Goal: Information Seeking & Learning: Check status

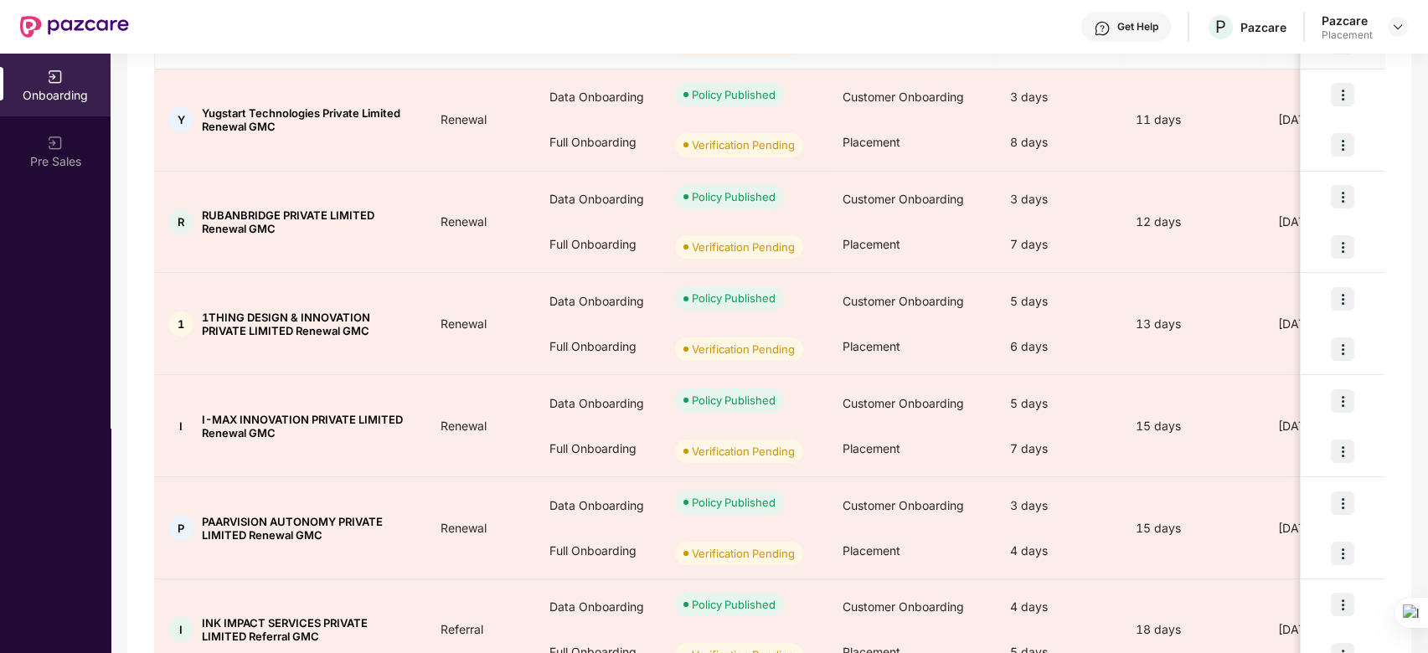
scroll to position [749, 0]
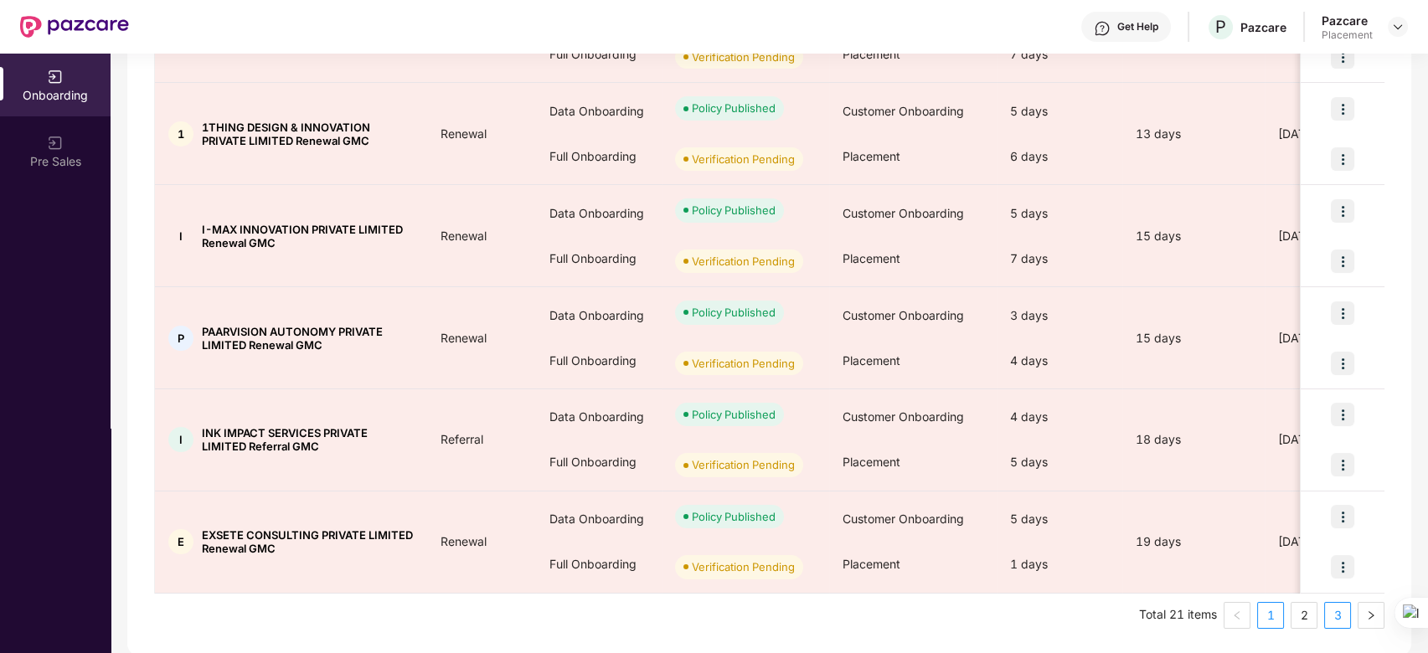
click at [1339, 615] on link "3" at bounding box center [1337, 615] width 25 height 25
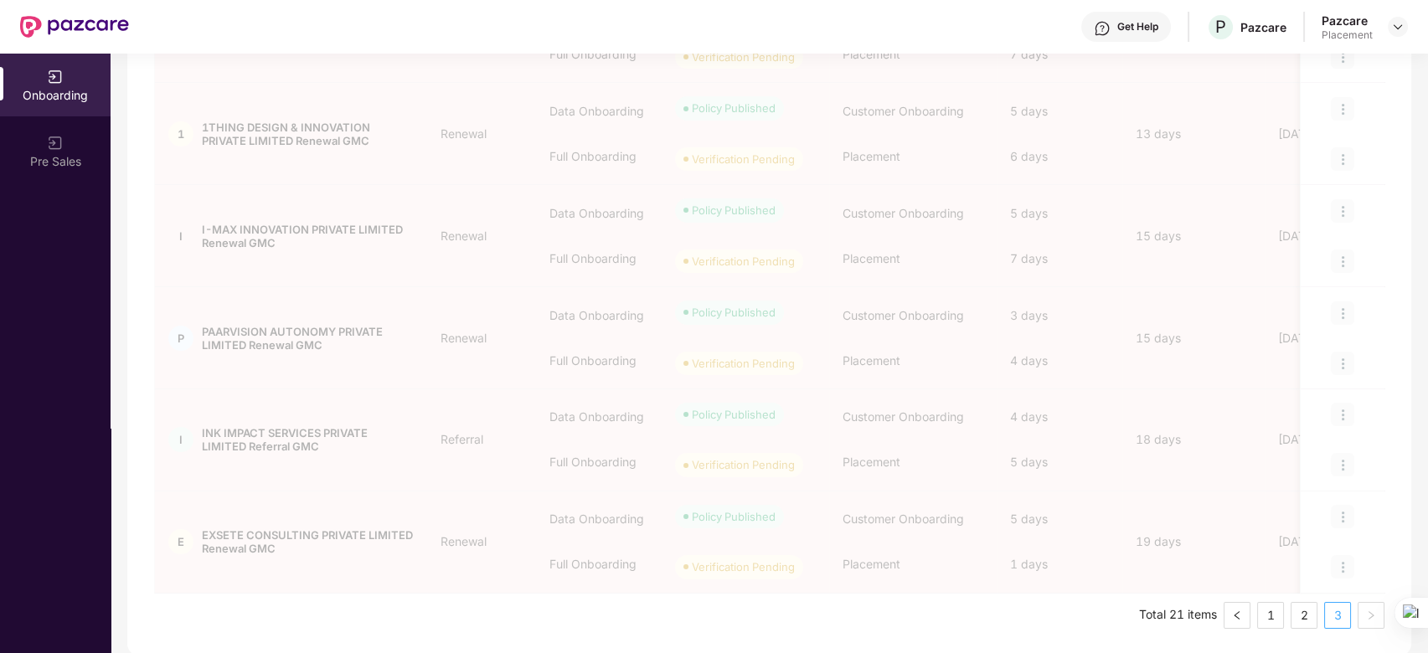
scroll to position [0, 0]
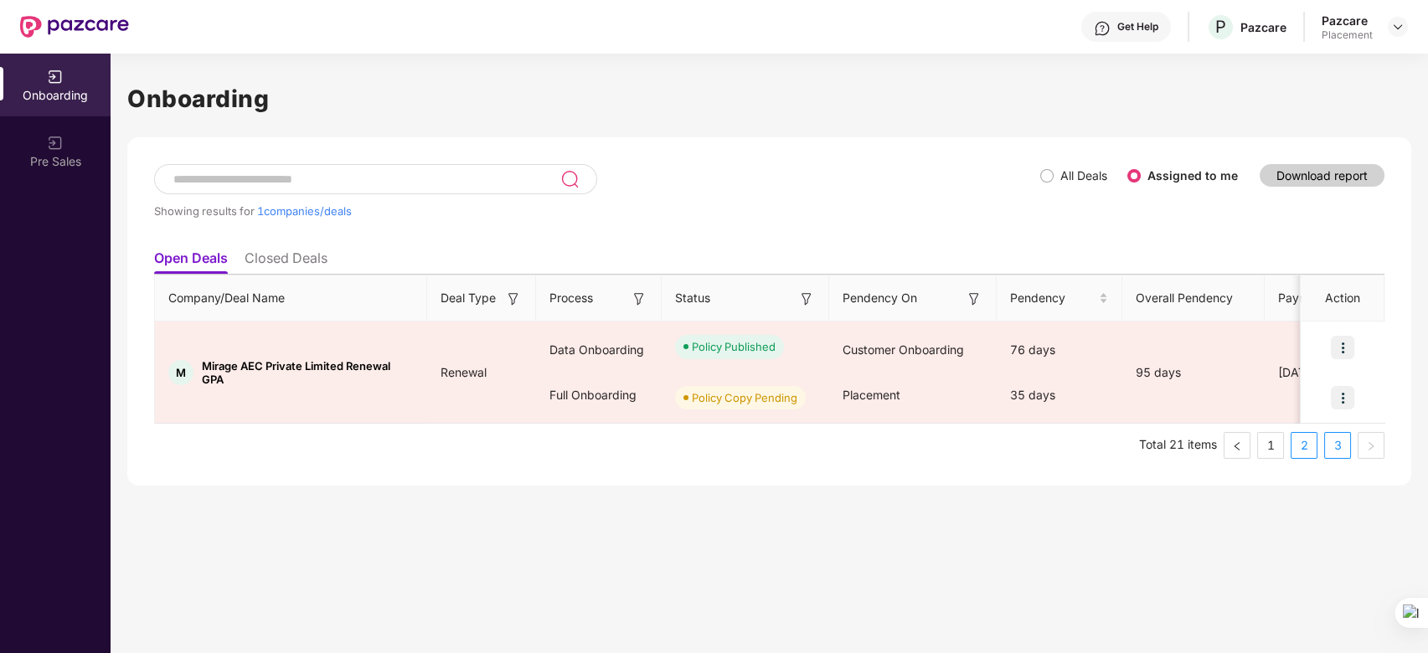
click at [1307, 439] on link "2" at bounding box center [1303, 445] width 25 height 25
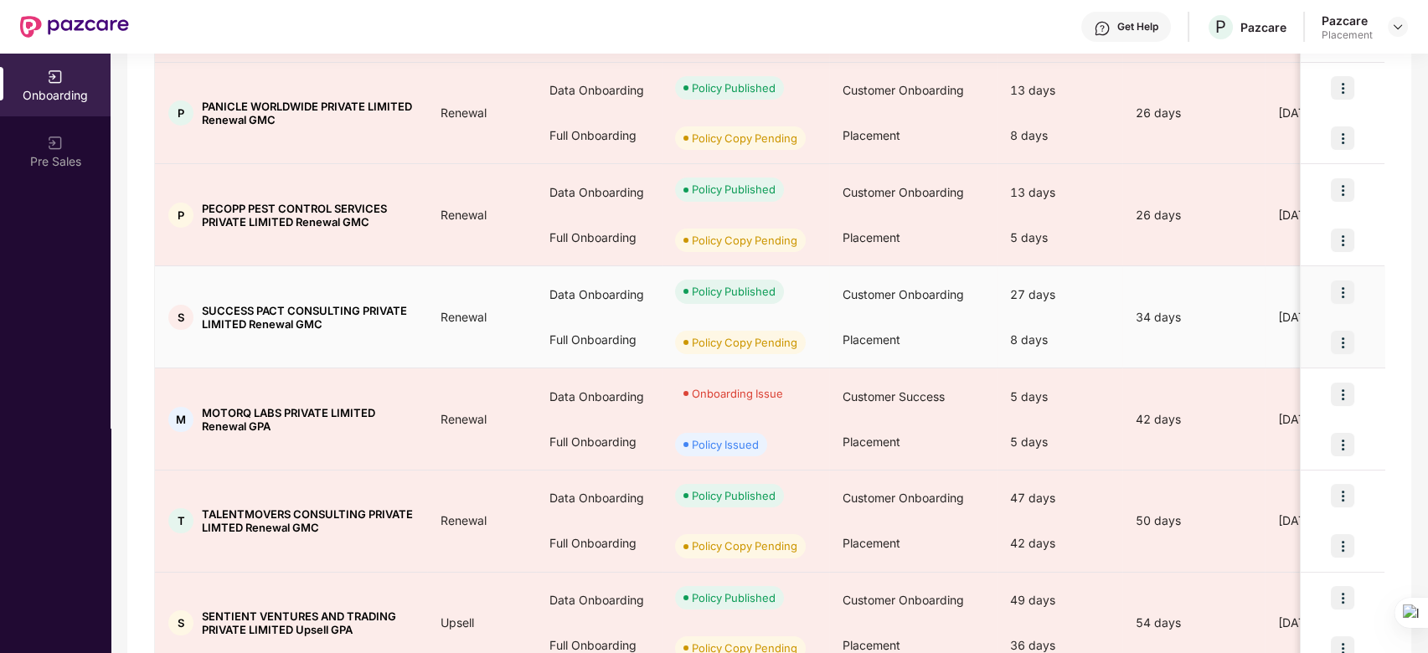
scroll to position [749, 0]
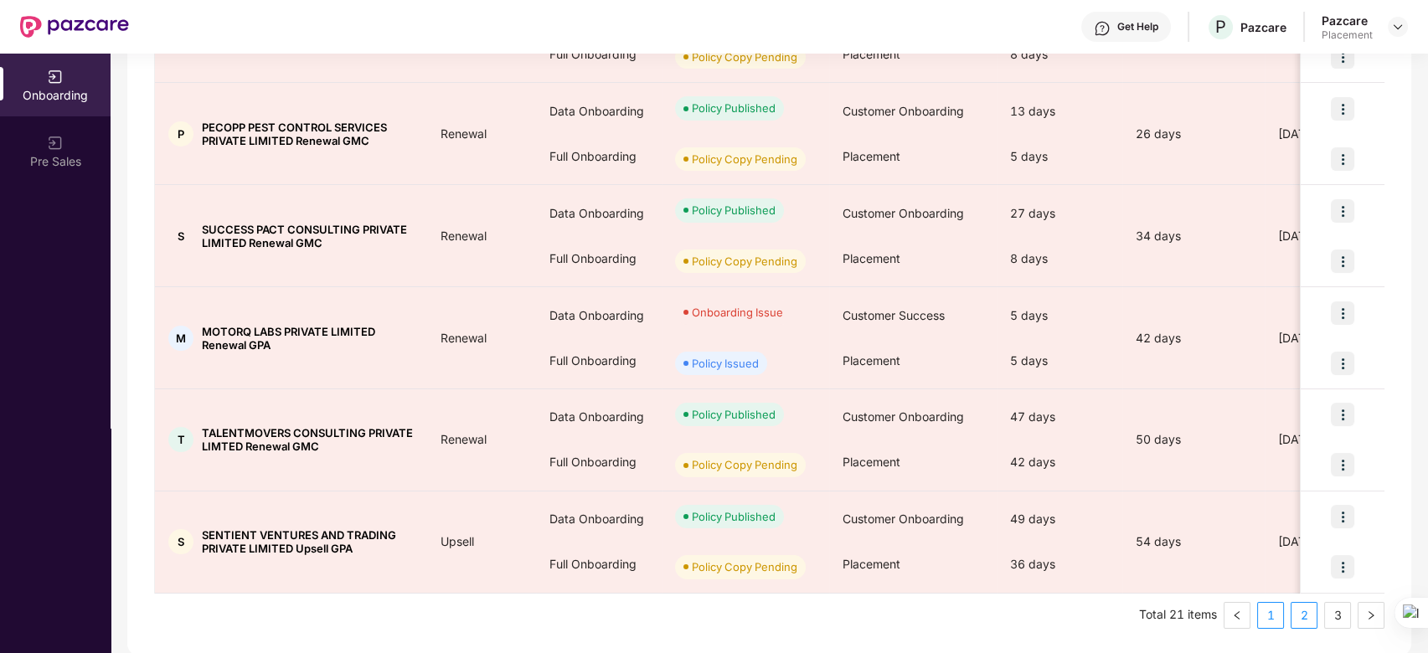
click at [1273, 612] on link "1" at bounding box center [1270, 615] width 25 height 25
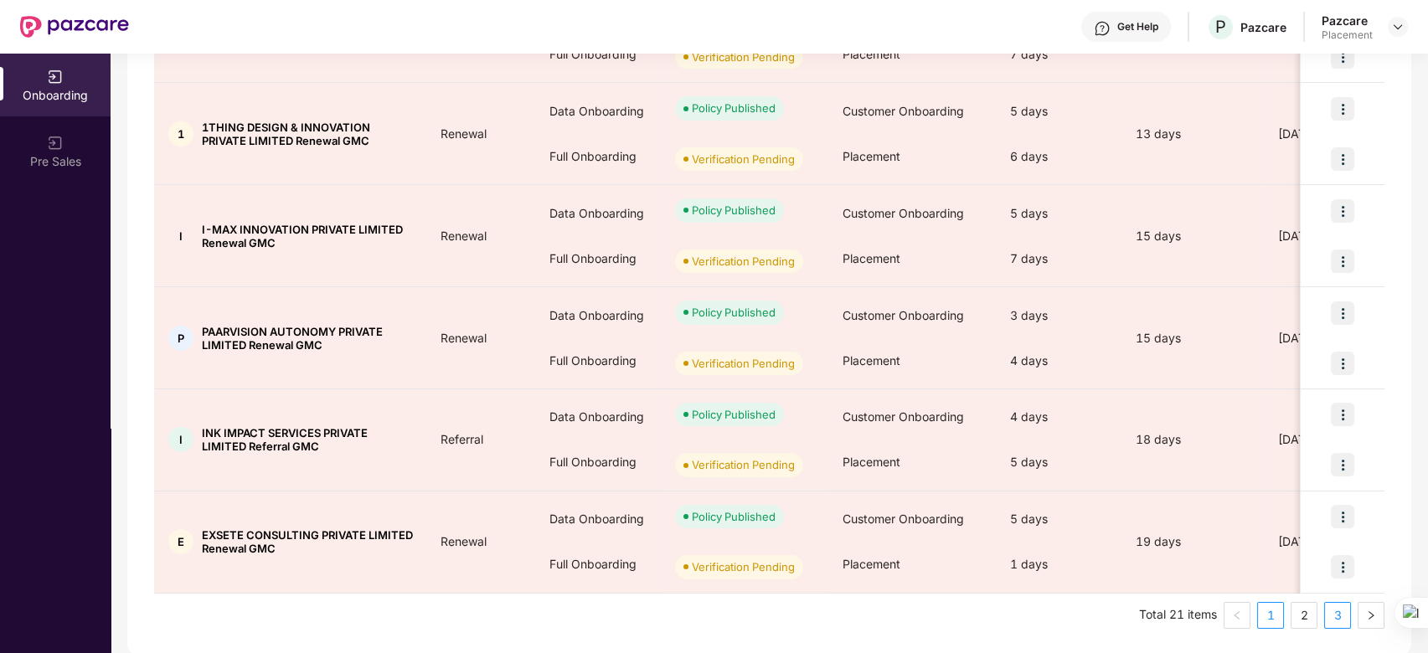
click at [1335, 615] on link "3" at bounding box center [1337, 615] width 25 height 25
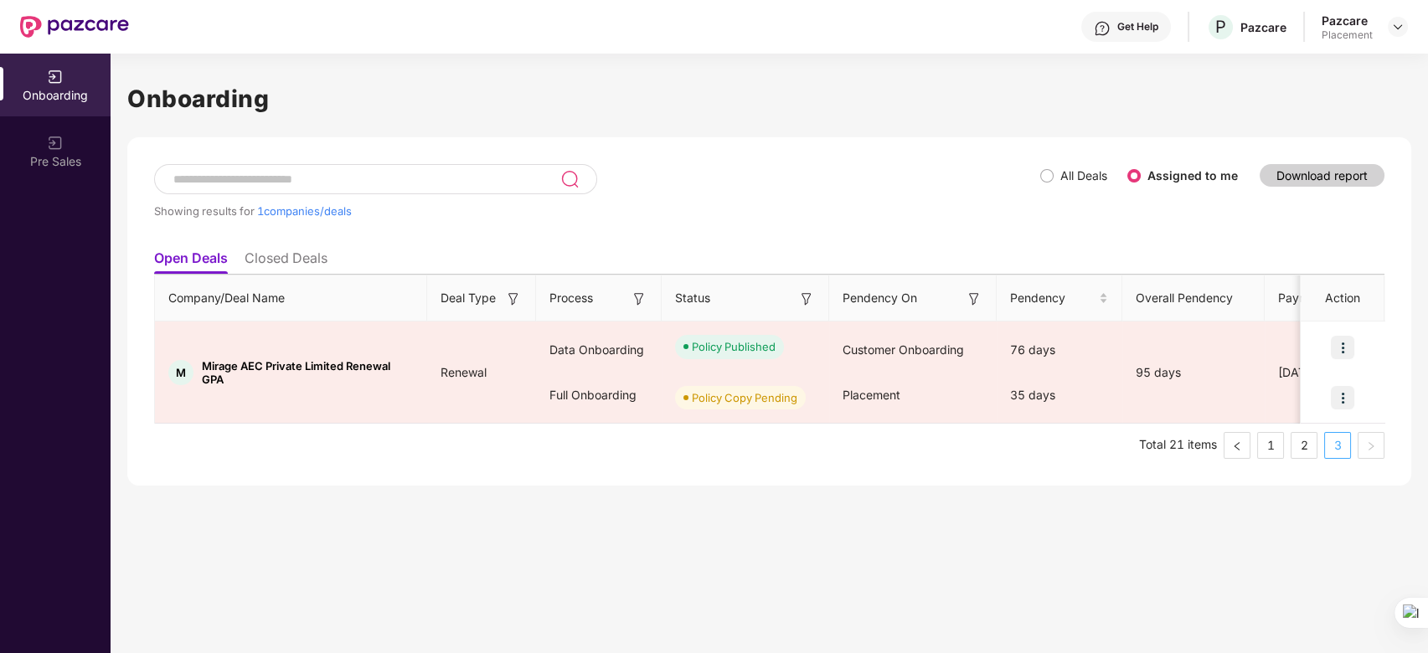
scroll to position [0, 0]
click at [1306, 445] on link "2" at bounding box center [1303, 445] width 25 height 25
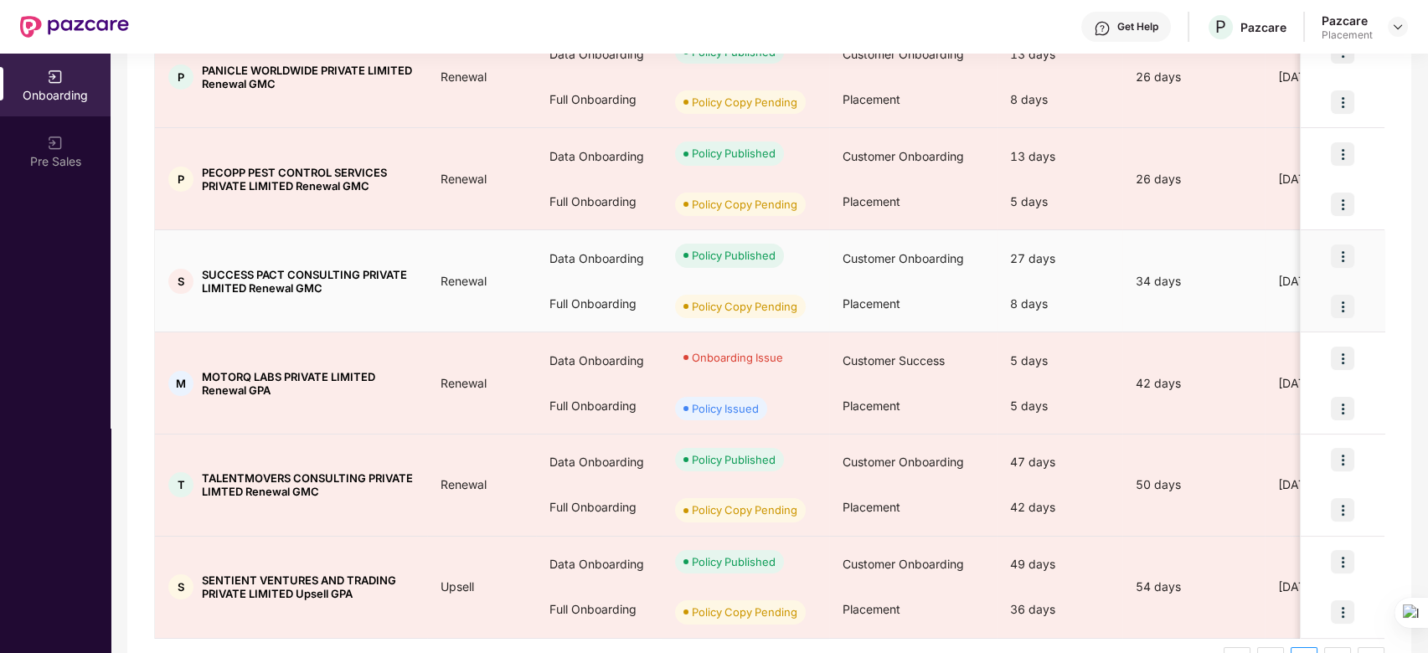
scroll to position [749, 0]
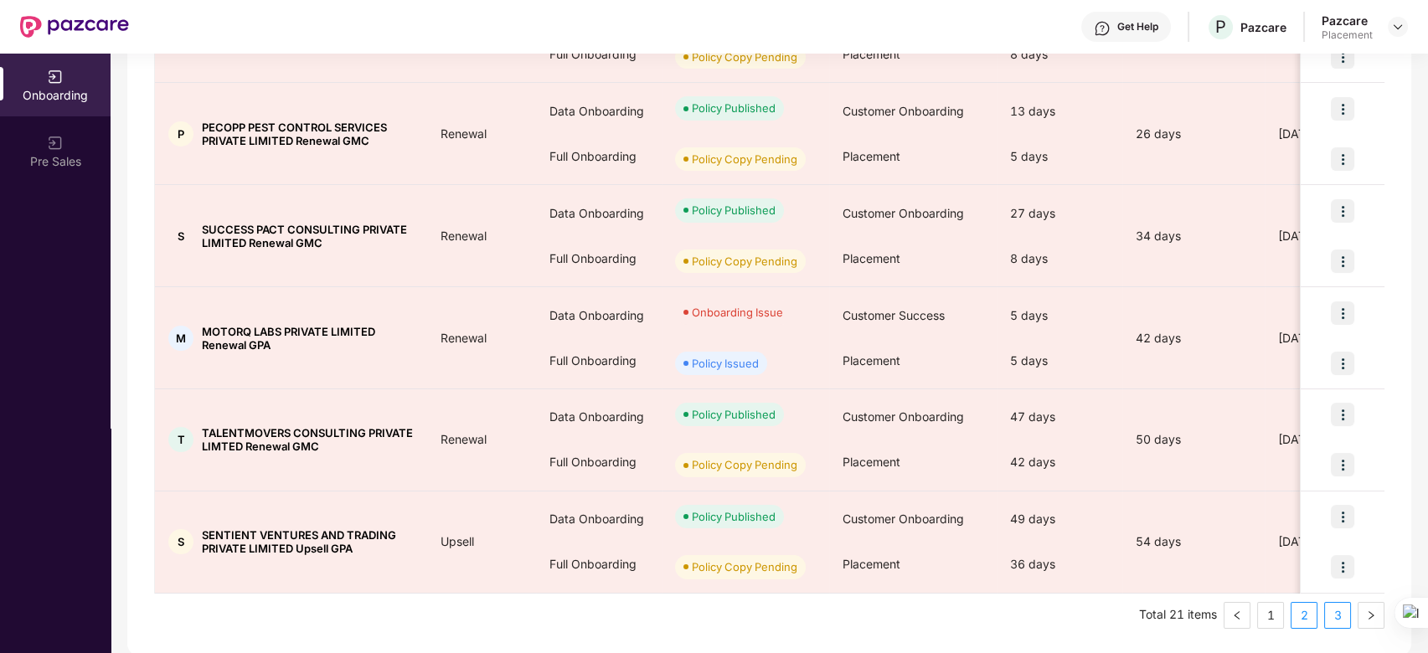
click at [1335, 613] on link "3" at bounding box center [1337, 615] width 25 height 25
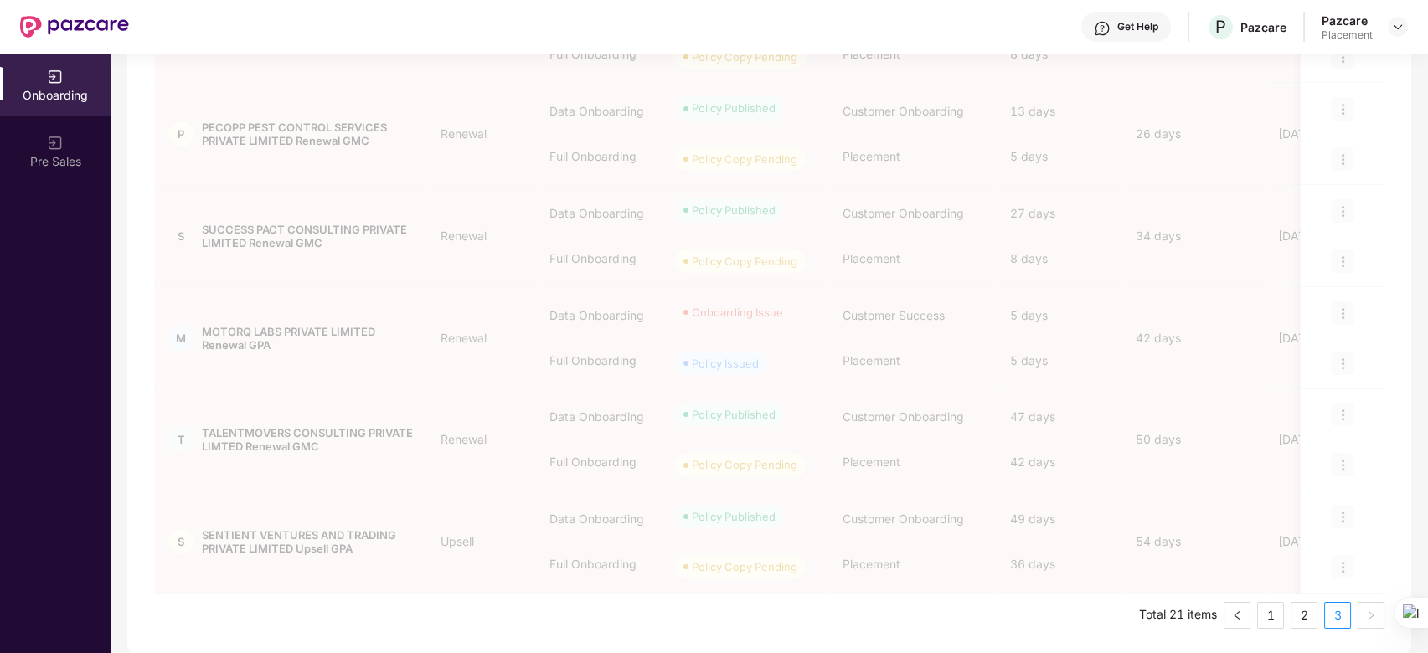
scroll to position [0, 0]
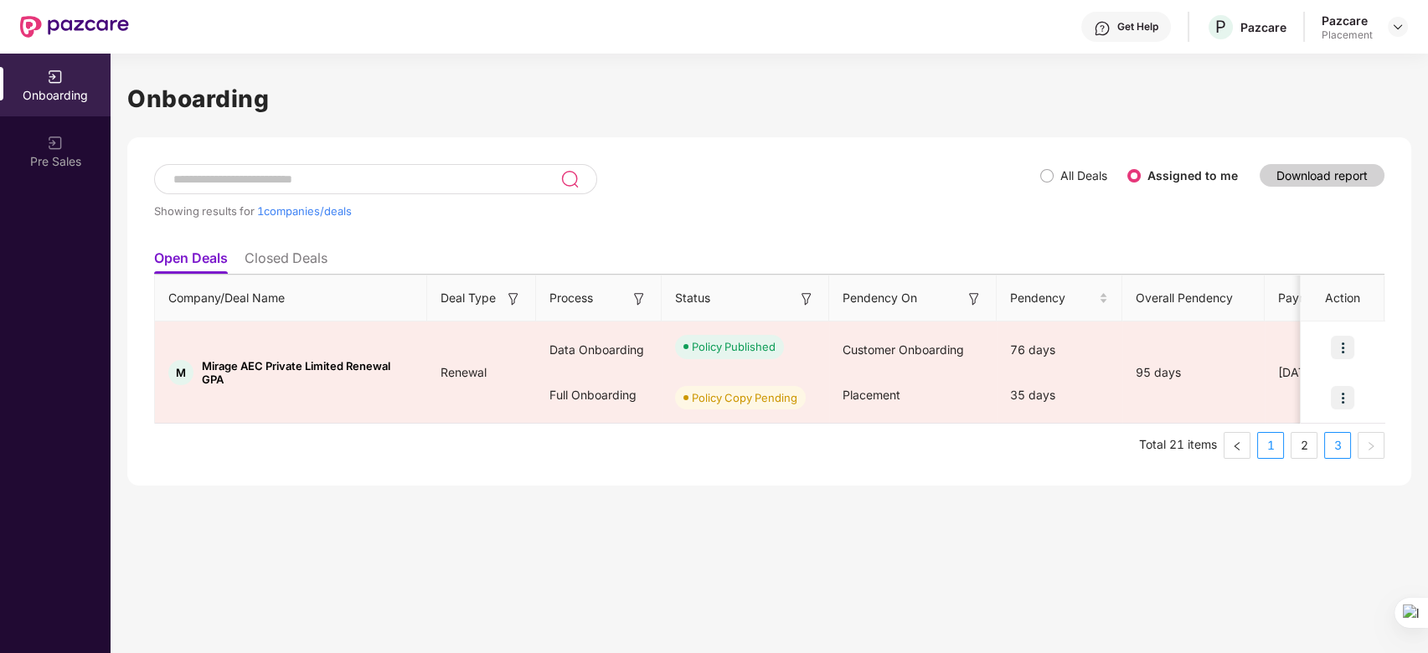
click at [1271, 445] on link "1" at bounding box center [1270, 445] width 25 height 25
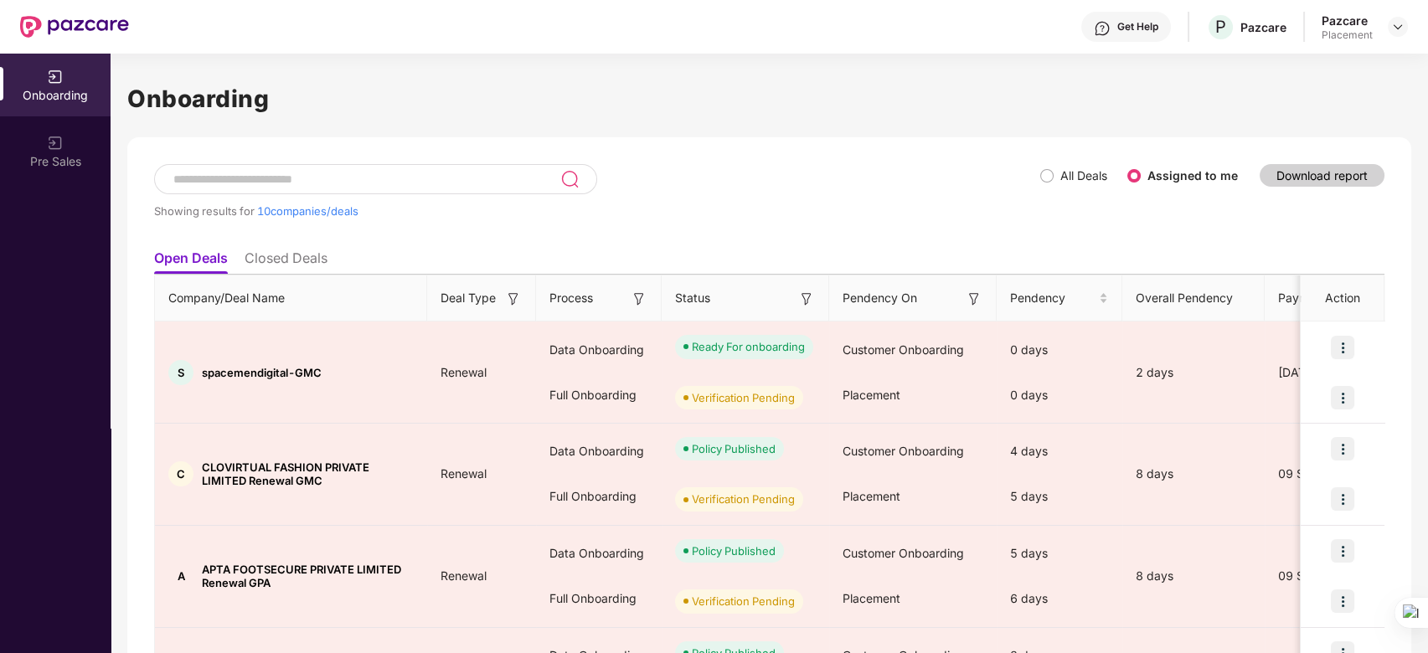
click at [293, 251] on li "Closed Deals" at bounding box center [285, 262] width 83 height 24
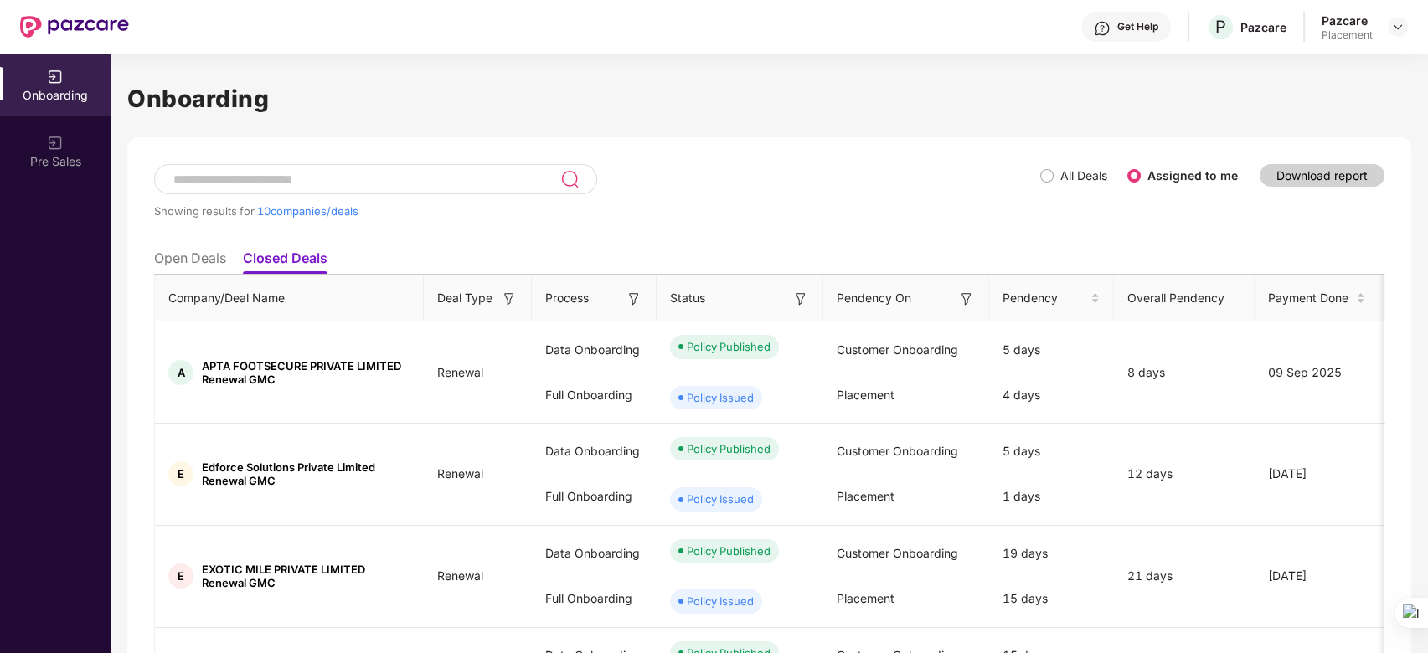
click at [193, 258] on li "Open Deals" at bounding box center [190, 262] width 72 height 24
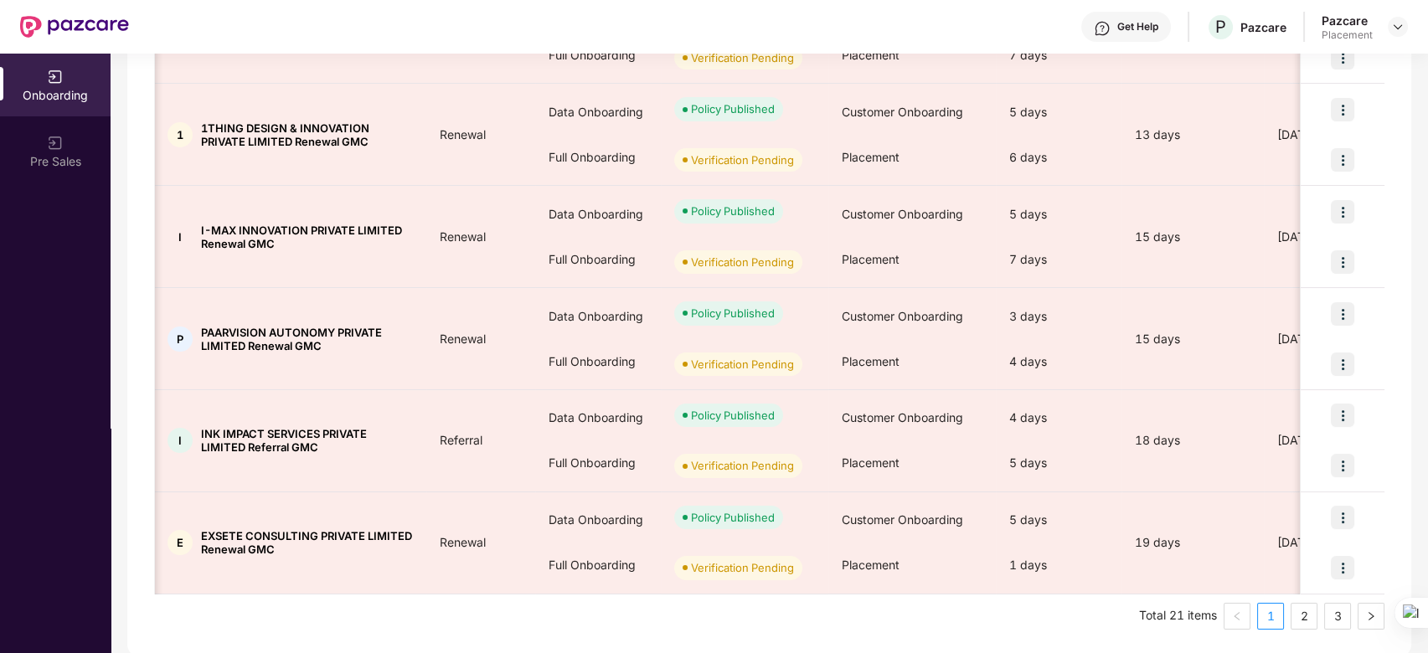
scroll to position [749, 0]
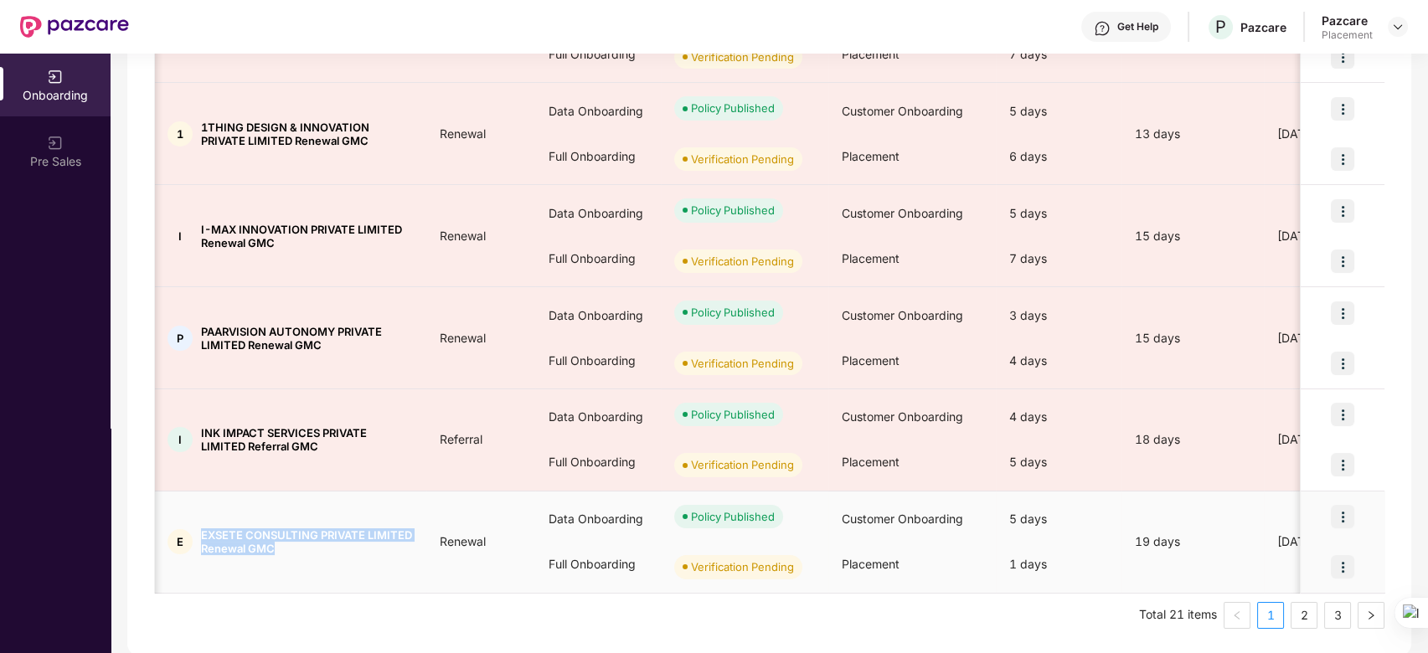
drag, startPoint x: 285, startPoint y: 552, endPoint x: 201, endPoint y: 528, distance: 86.9
click at [201, 528] on span "EXSETE CONSULTING PRIVATE LIMITED Renewal GMC" at bounding box center [307, 541] width 212 height 27
copy span "EXSETE CONSULTING PRIVATE LIMITED Renewal GMC"
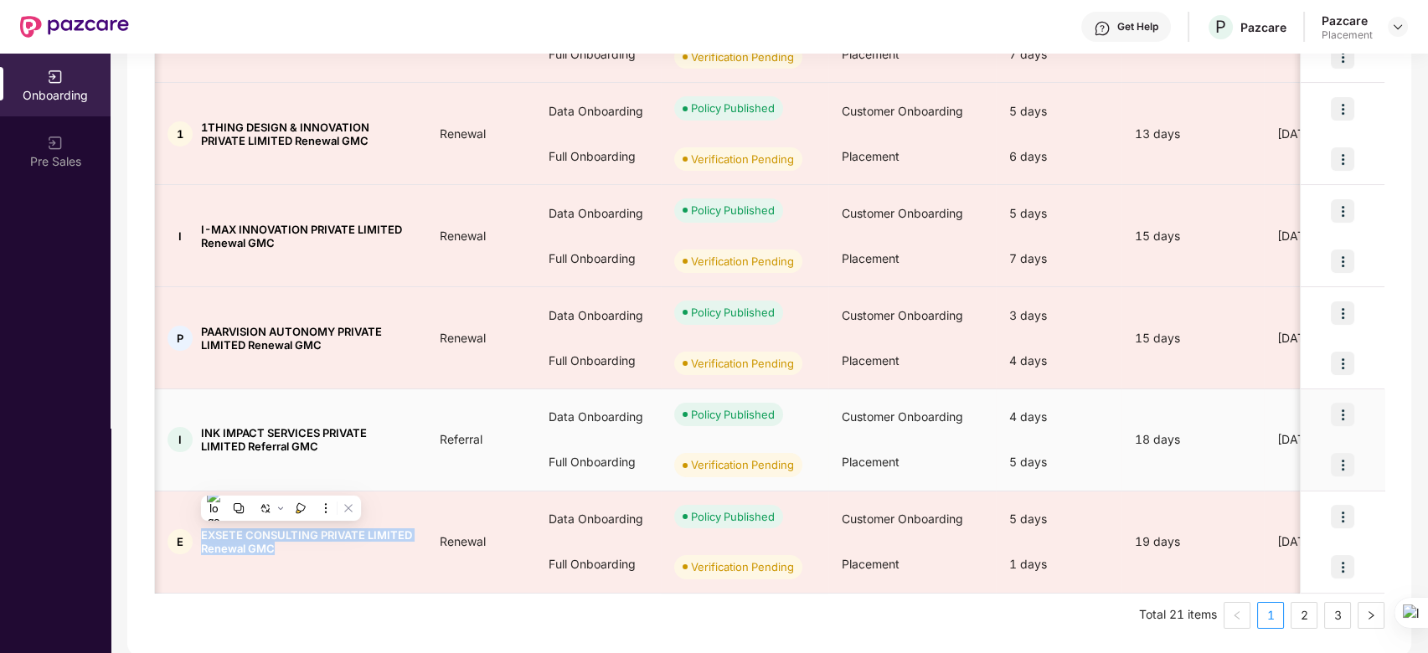
click at [1342, 463] on img at bounding box center [1341, 464] width 23 height 23
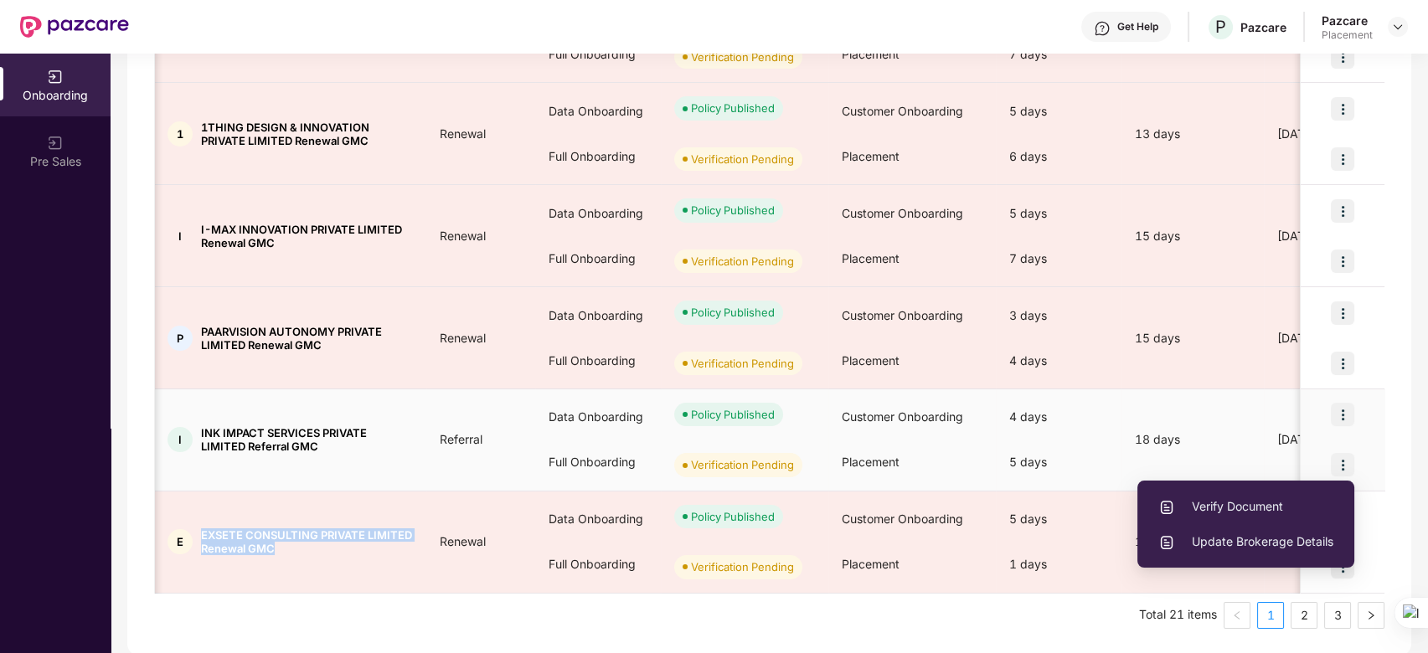
click at [1345, 412] on img at bounding box center [1341, 414] width 23 height 23
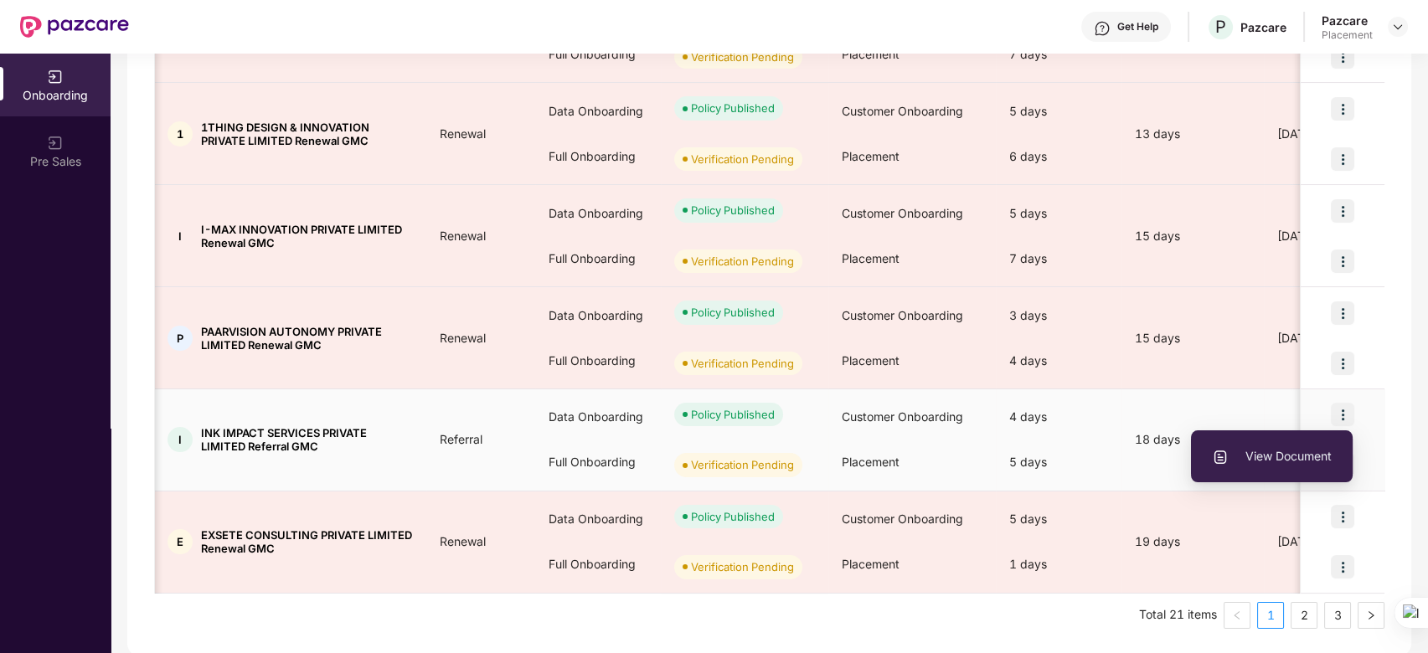
click at [1299, 451] on span "View Document" at bounding box center [1272, 456] width 120 height 18
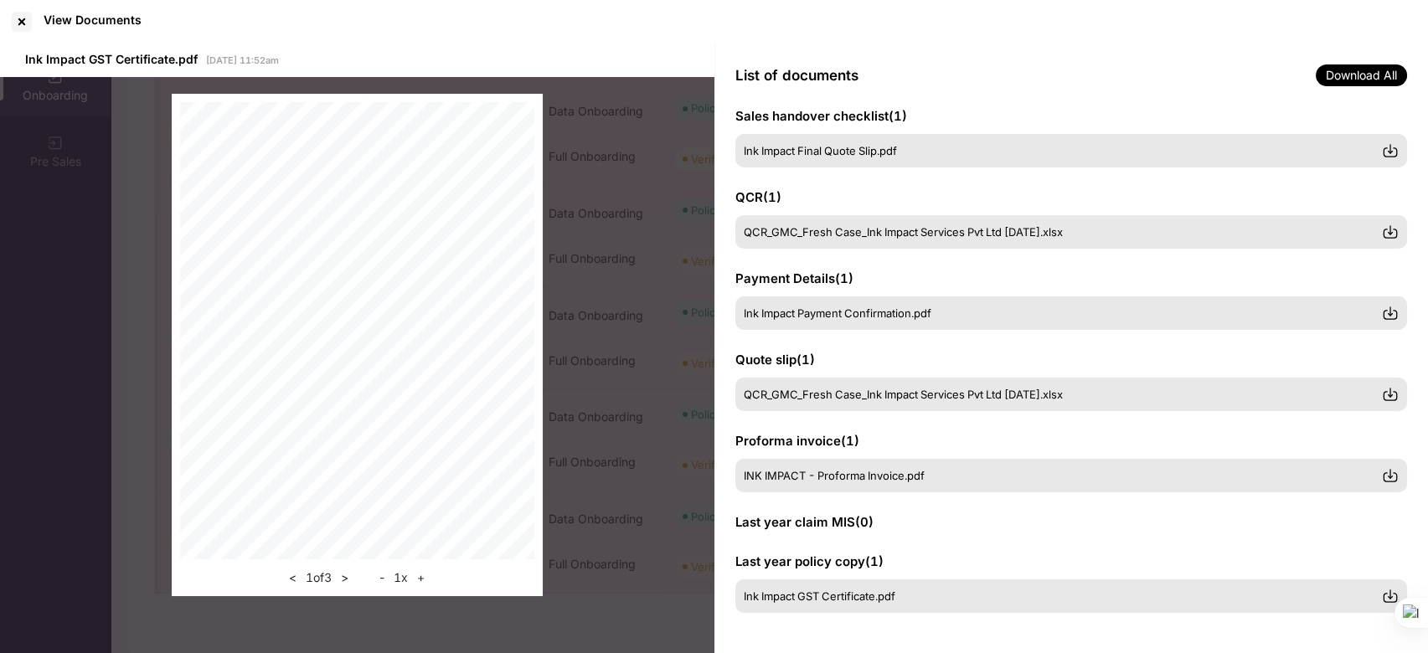
scroll to position [264, 0]
click at [22, 24] on div at bounding box center [21, 21] width 27 height 27
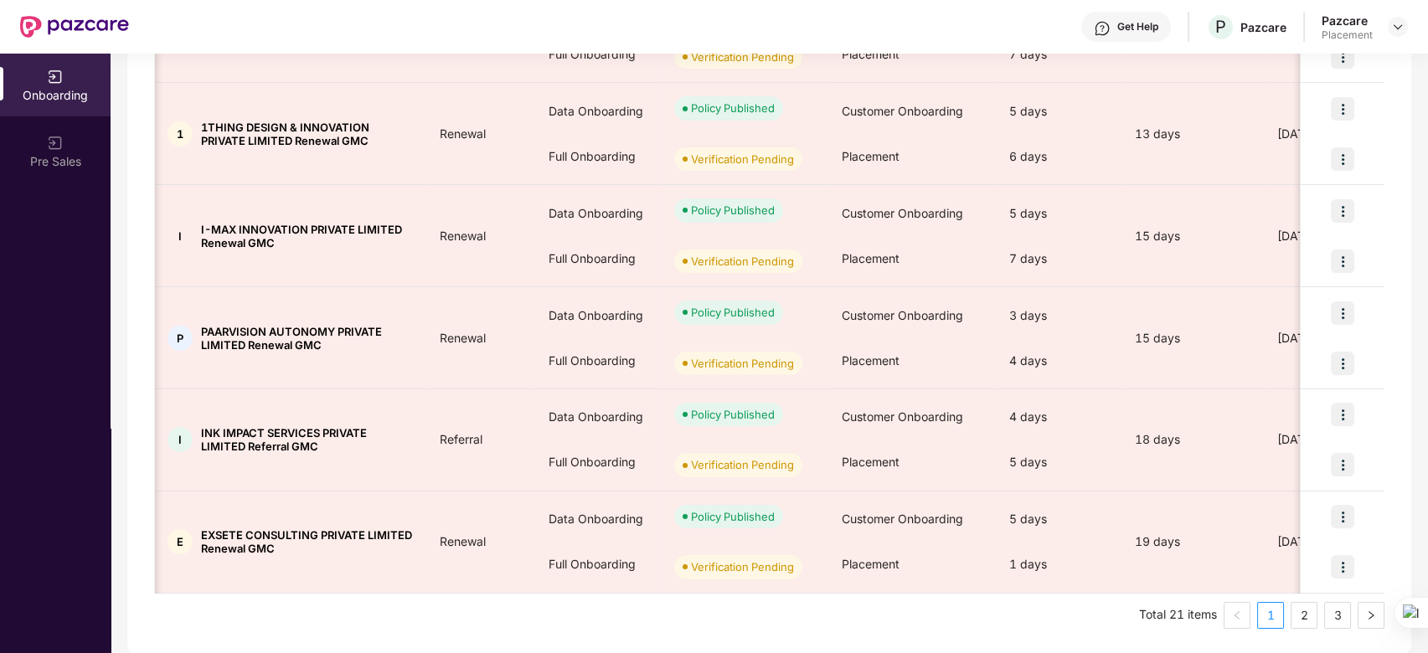
click at [26, 351] on div "Onboarding Pre Sales" at bounding box center [55, 353] width 111 height 599
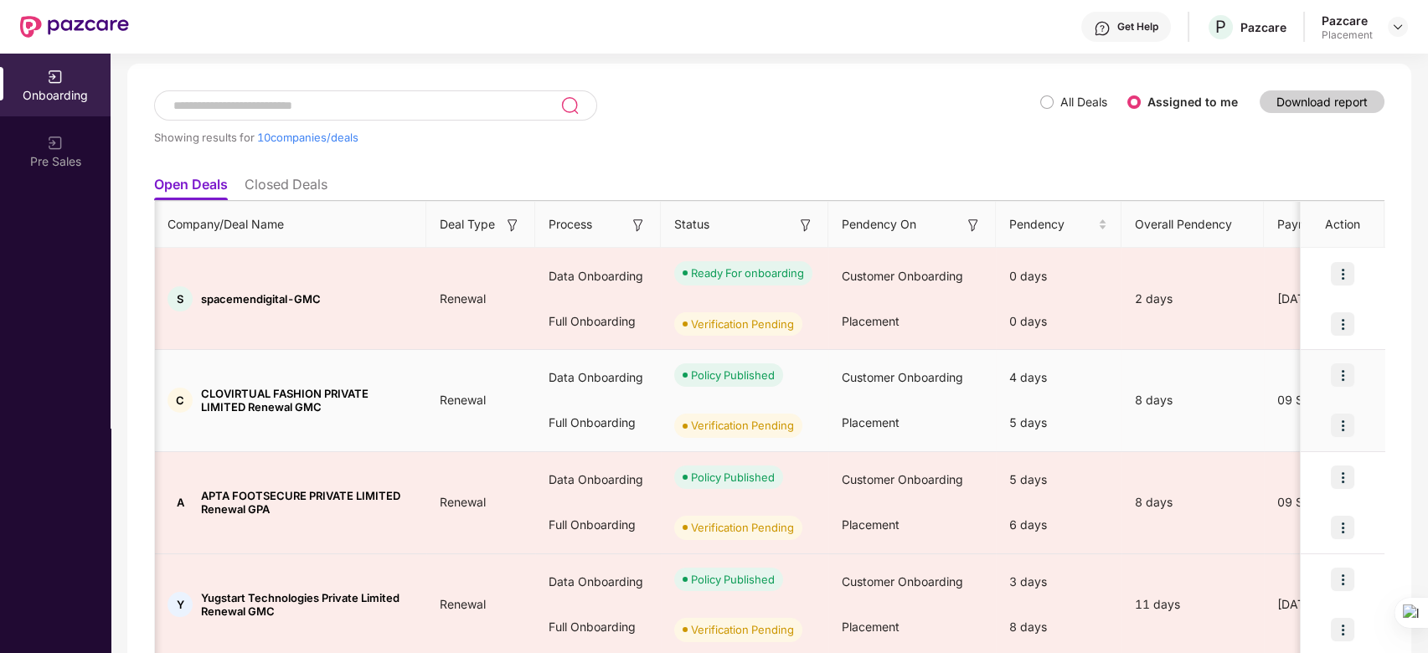
scroll to position [749, 0]
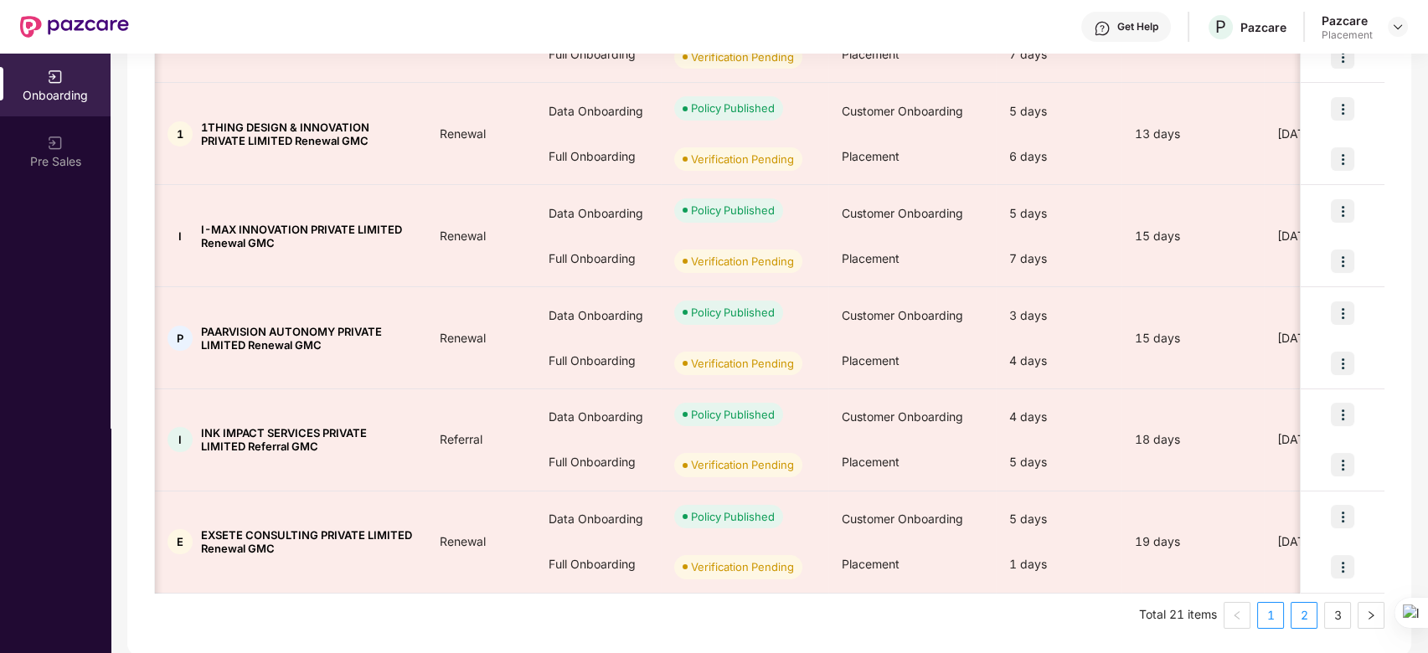
click at [1305, 609] on link "2" at bounding box center [1303, 615] width 25 height 25
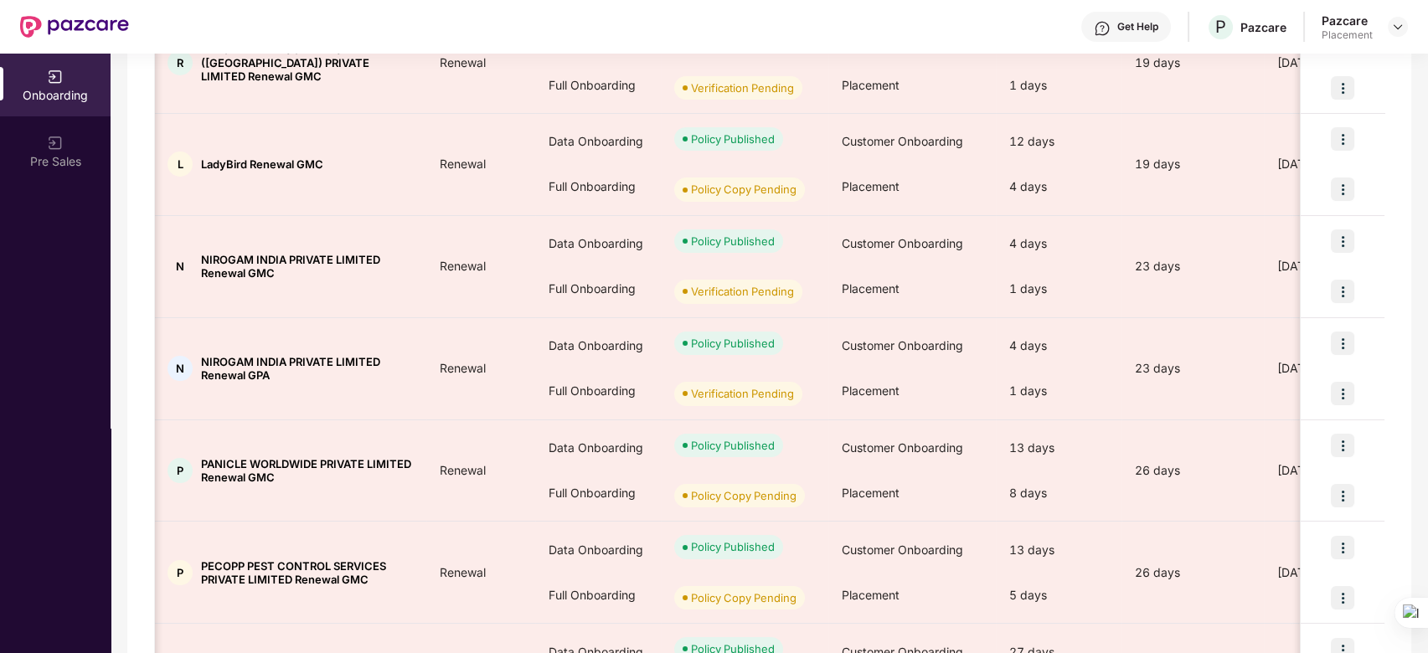
scroll to position [303, 0]
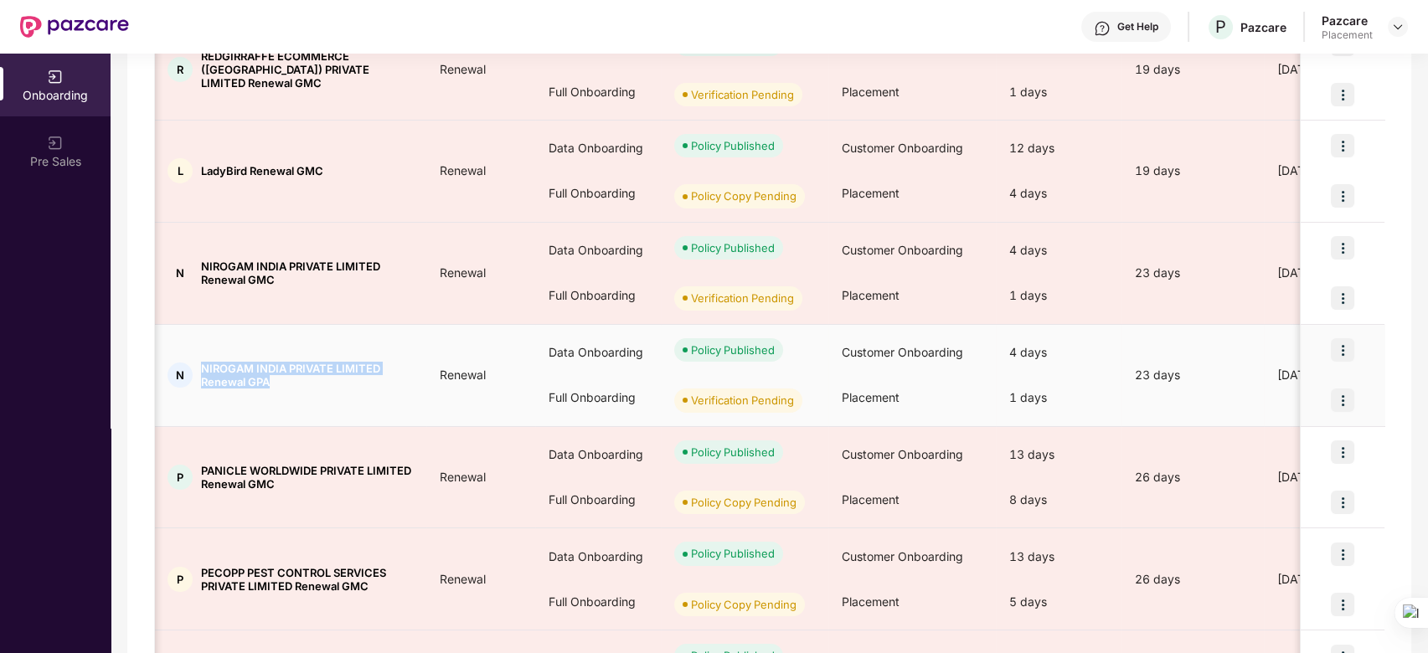
drag, startPoint x: 278, startPoint y: 382, endPoint x: 198, endPoint y: 362, distance: 82.0
click at [198, 362] on div "N NIROGAM INDIA PRIVATE LIMITED Renewal GPA" at bounding box center [290, 375] width 272 height 27
copy span "NIROGAM INDIA PRIVATE LIMITED Renewal GPA"
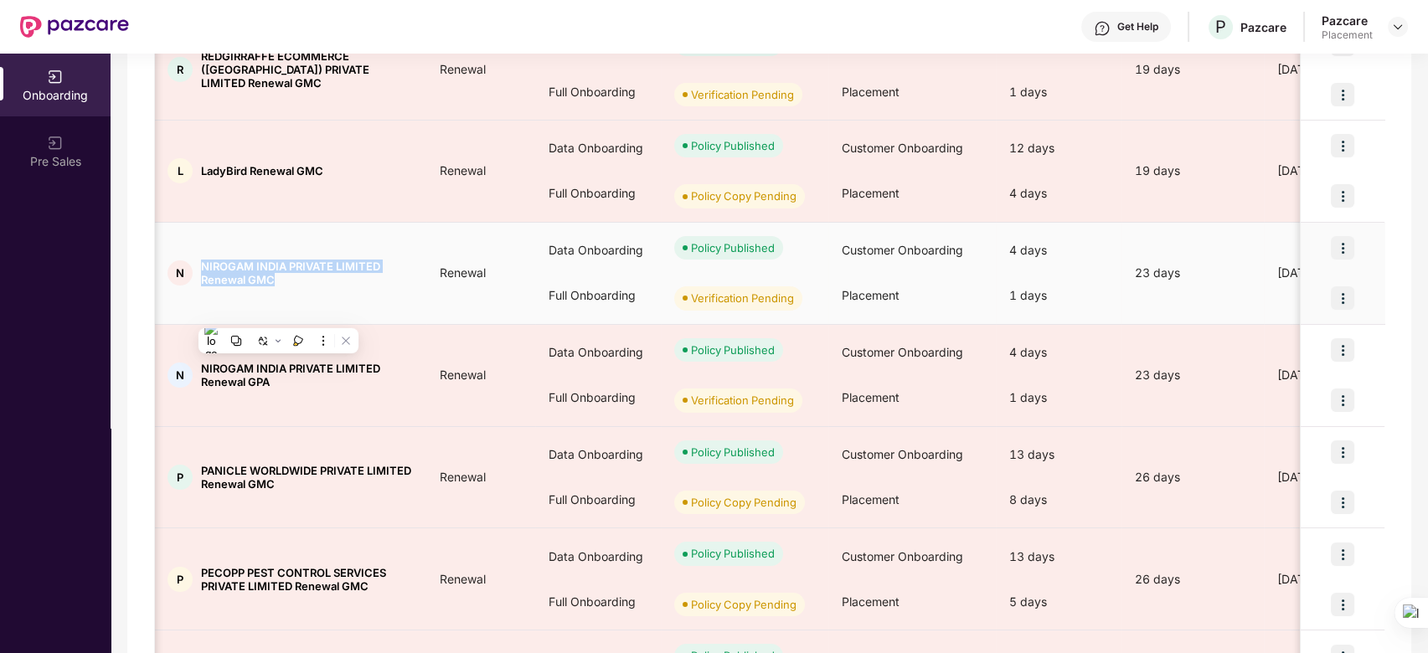
drag, startPoint x: 278, startPoint y: 281, endPoint x: 193, endPoint y: 259, distance: 87.5
click at [193, 260] on div "N NIROGAM INDIA PRIVATE LIMITED Renewal GMC" at bounding box center [290, 273] width 272 height 27
copy div "NIROGAM INDIA PRIVATE LIMITED Renewal GMC"
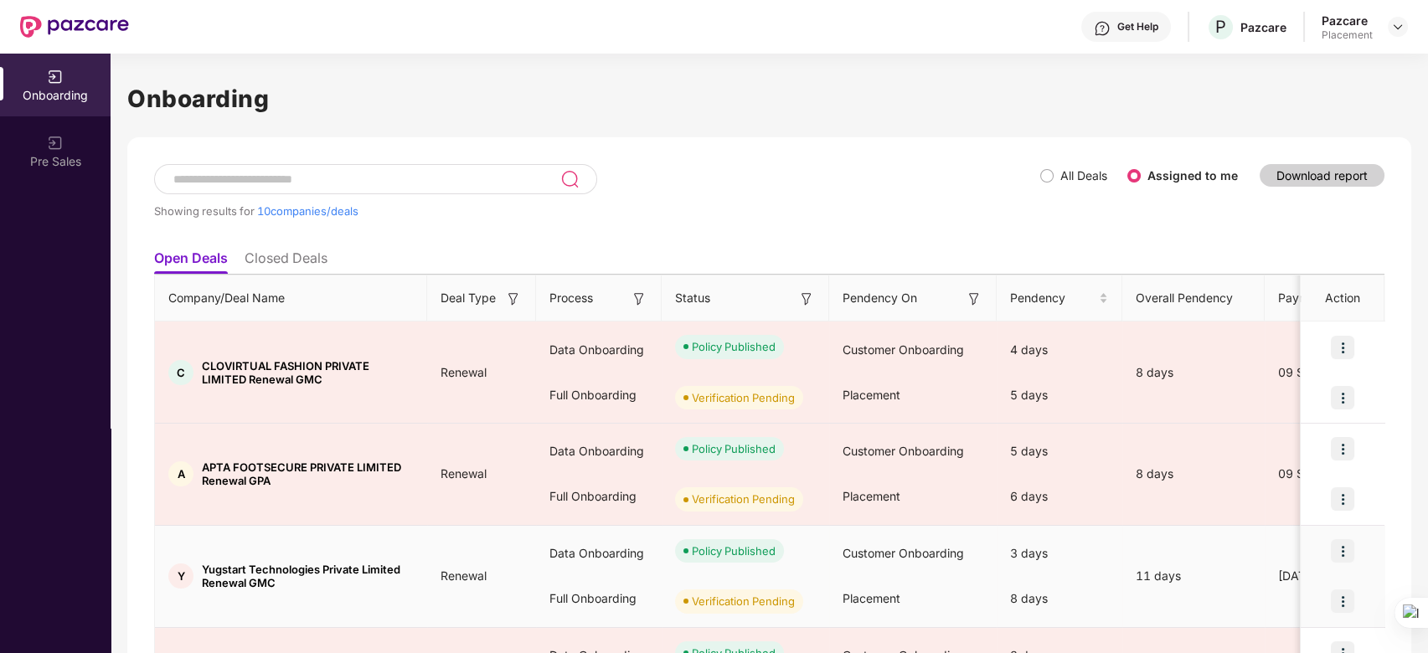
scroll to position [749, 0]
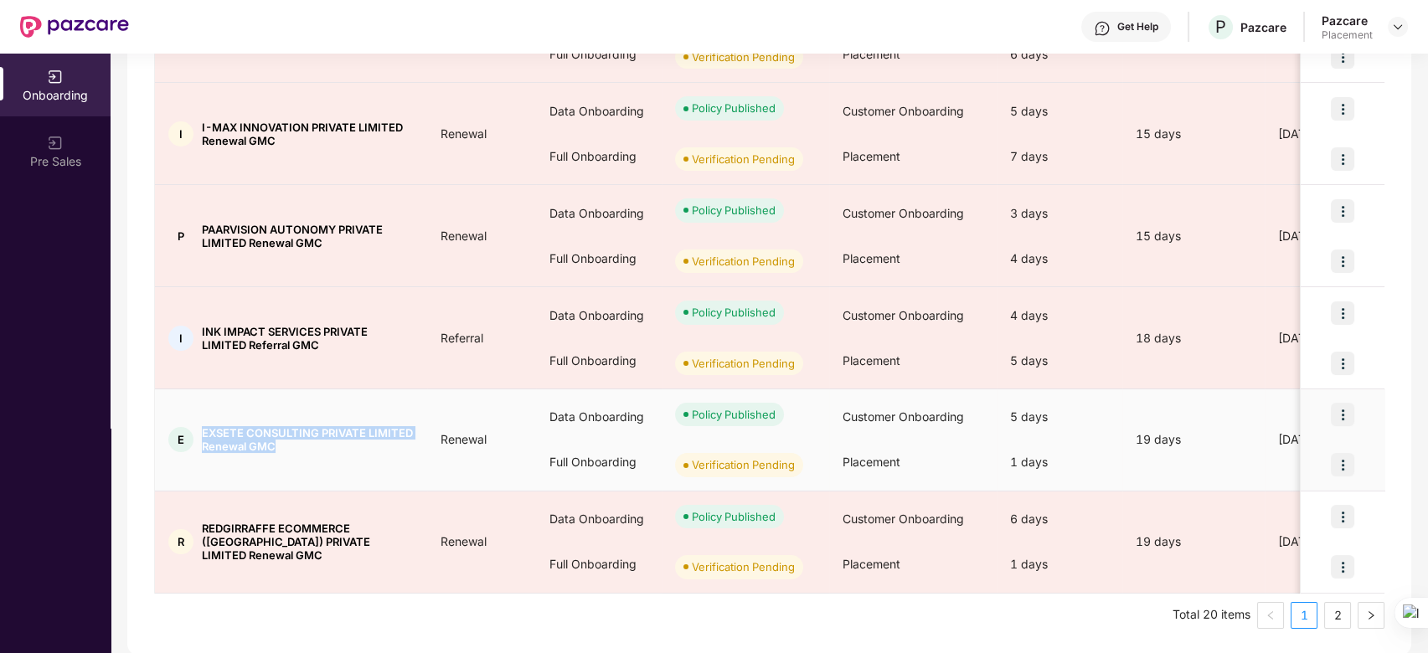
drag, startPoint x: 279, startPoint y: 447, endPoint x: 194, endPoint y: 423, distance: 88.0
click at [194, 423] on td "E EXSETE CONSULTING PRIVATE LIMITED Renewal GMC" at bounding box center [291, 440] width 272 height 102
copy div "EXSETE CONSULTING PRIVATE LIMITED Renewal GMC"
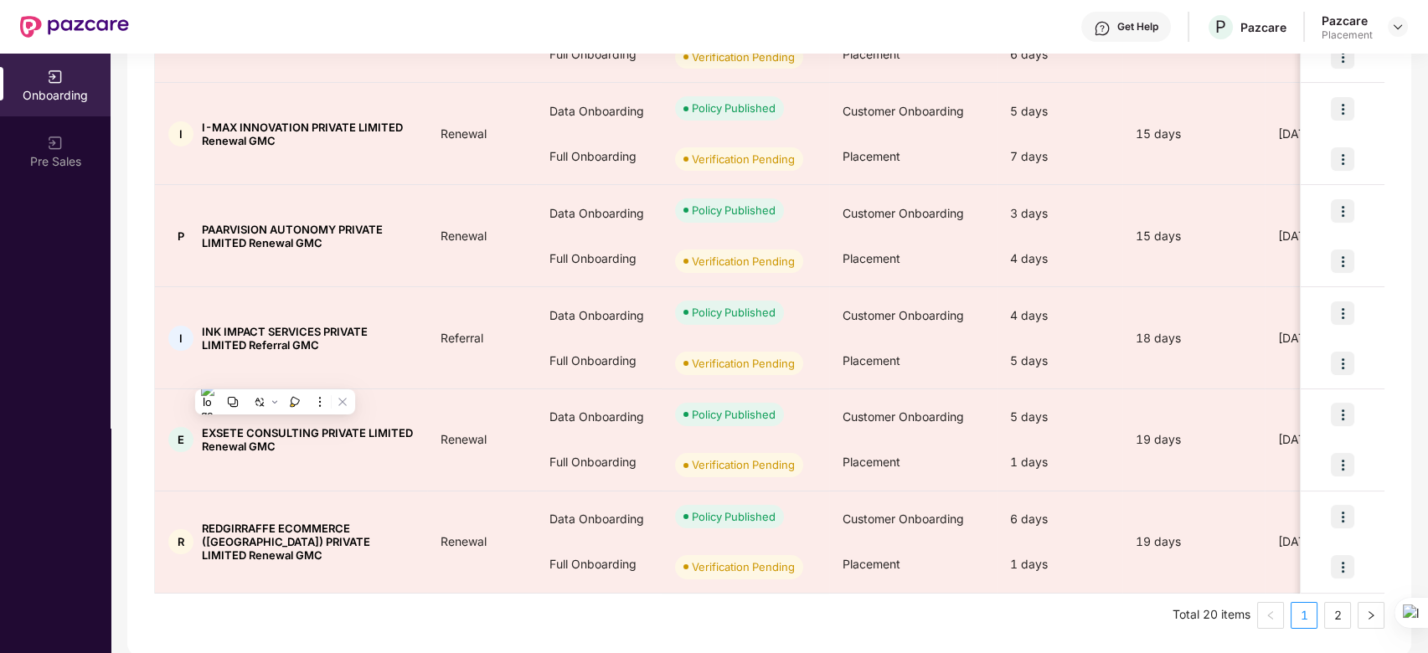
click at [256, 612] on ul "Total 20 items 1 2" at bounding box center [769, 615] width 1230 height 27
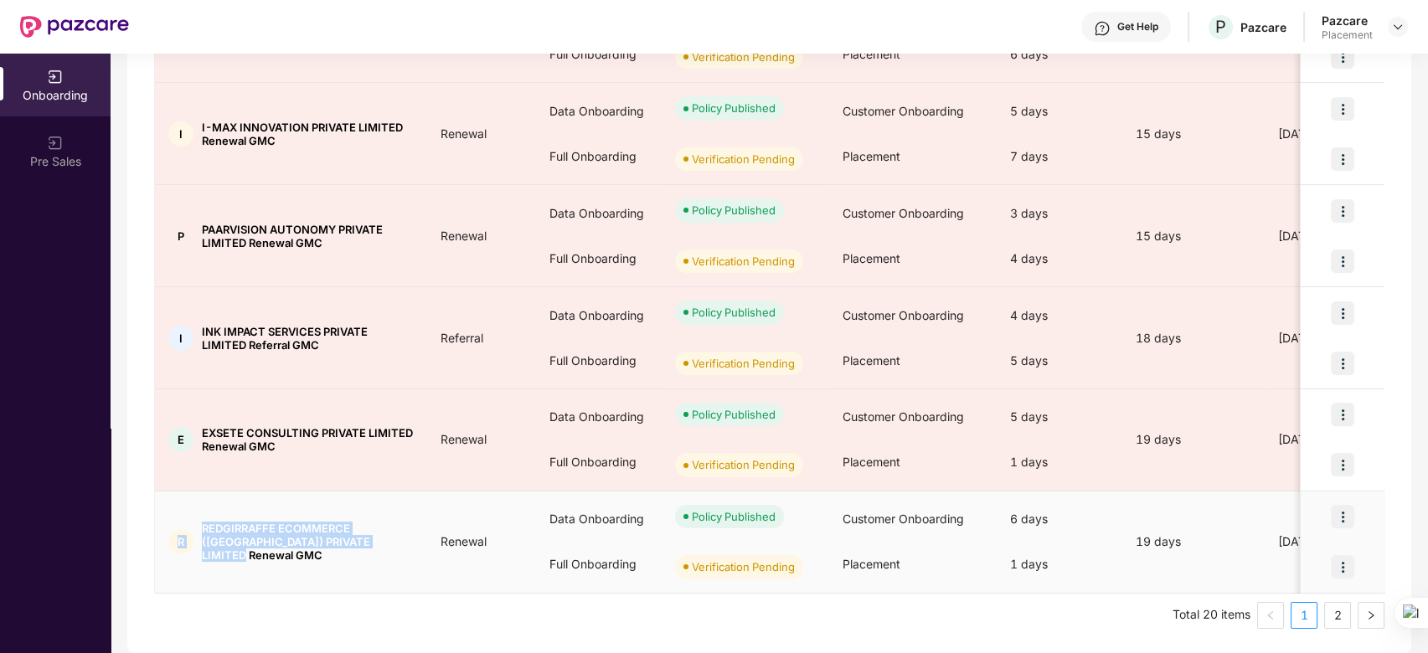
drag, startPoint x: 376, startPoint y: 547, endPoint x: 177, endPoint y: 526, distance: 200.4
click at [177, 526] on td "R REDGIRRAFFE ECOMMERCE ([GEOGRAPHIC_DATA]) PRIVATE LIMITED Renewal GMC" at bounding box center [291, 542] width 272 height 102
copy div "R REDGIRRAFFE ECOMMERCE ([GEOGRAPHIC_DATA]) PRIVATE LIMITED Renewal GMC"
